Goal: Task Accomplishment & Management: Complete application form

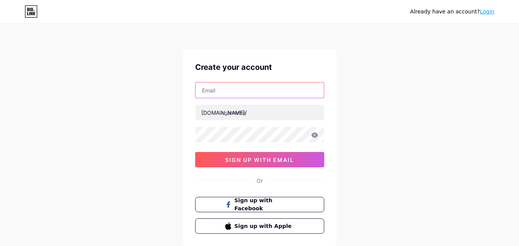
click at [230, 94] on input "text" at bounding box center [259, 90] width 128 height 15
type input "[EMAIL_ADDRESS][DOMAIN_NAME]"
click at [235, 94] on input "[EMAIL_ADDRESS][DOMAIN_NAME]" at bounding box center [259, 90] width 128 height 15
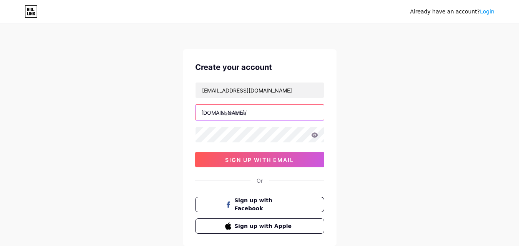
click at [234, 112] on input "text" at bounding box center [259, 112] width 128 height 15
paste input "thewritepublishers"
type input "thewritepublishers"
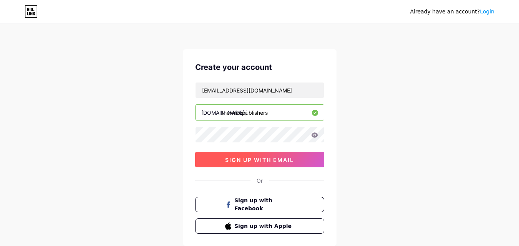
click at [246, 158] on span "sign up with email" at bounding box center [259, 160] width 69 height 7
